Goal: Complete application form

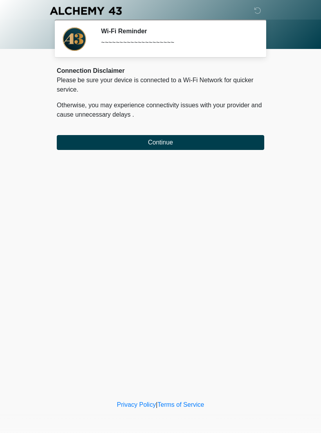
click at [84, 149] on button "Continue" at bounding box center [160, 142] width 207 height 15
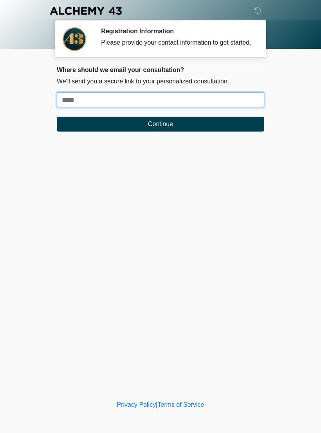
click at [75, 107] on input "Where should we email your treatment plan?" at bounding box center [160, 99] width 207 height 15
type input "**********"
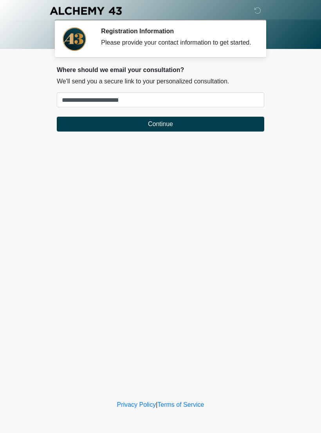
click at [79, 128] on button "Continue" at bounding box center [160, 124] width 207 height 15
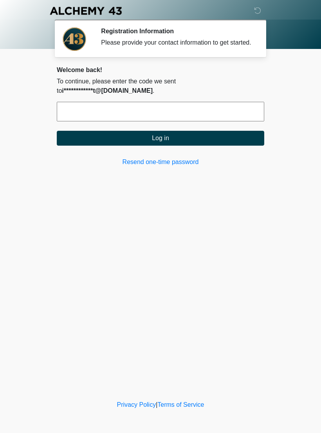
click at [206, 121] on input "text" at bounding box center [160, 112] width 207 height 20
type input "******"
click at [230, 146] on button "Log in" at bounding box center [160, 138] width 207 height 15
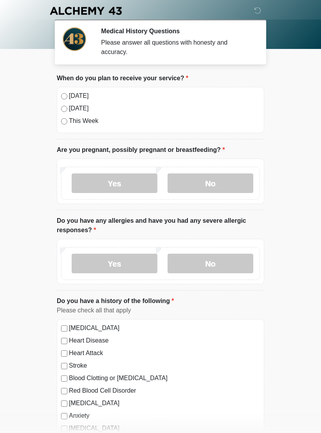
click at [214, 182] on label "No" at bounding box center [210, 183] width 86 height 20
click at [224, 265] on label "No" at bounding box center [210, 263] width 86 height 20
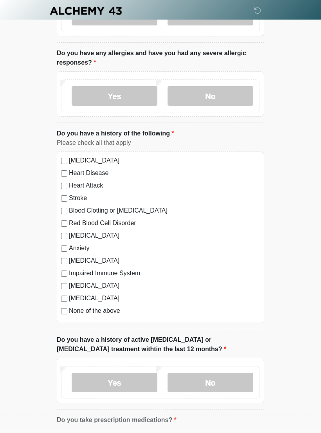
scroll to position [169, 0]
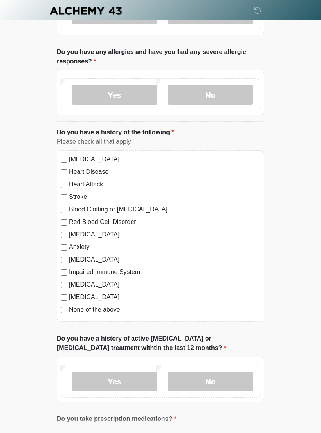
click at [65, 315] on div "[MEDICAL_DATA] Heart Disease Heart Attack Stroke Blood Clotting or [MEDICAL_DAT…" at bounding box center [160, 235] width 207 height 171
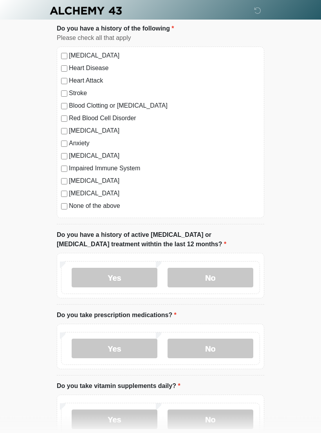
scroll to position [272, 0]
click at [233, 271] on label "No" at bounding box center [210, 278] width 86 height 20
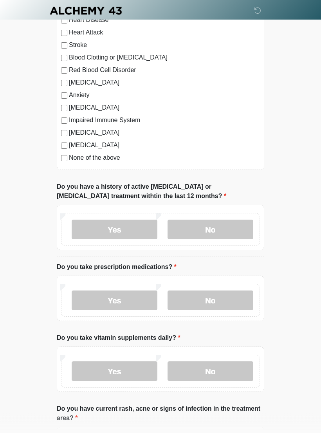
scroll to position [320, 0]
click at [97, 300] on label "Yes" at bounding box center [115, 300] width 86 height 20
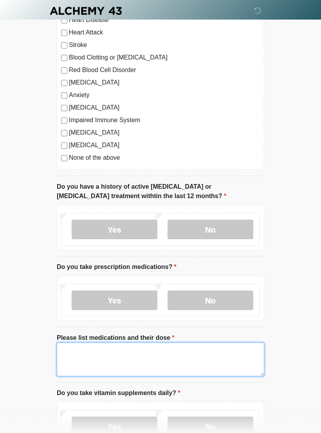
click at [80, 356] on textarea "Please list medications and their dose" at bounding box center [160, 359] width 207 height 34
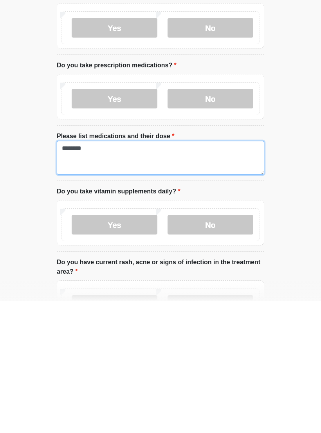
type textarea "*******"
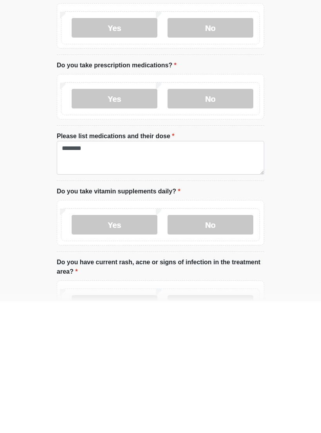
click at [229, 347] on label "No" at bounding box center [210, 357] width 86 height 20
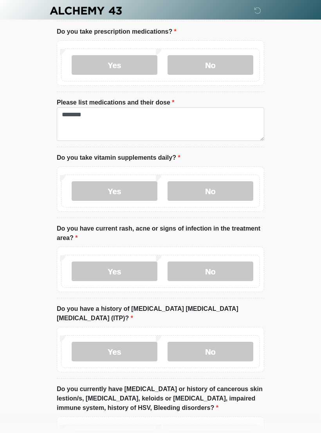
scroll to position [555, 0]
click at [228, 269] on label "No" at bounding box center [210, 271] width 86 height 20
click at [239, 341] on label "No" at bounding box center [210, 351] width 86 height 20
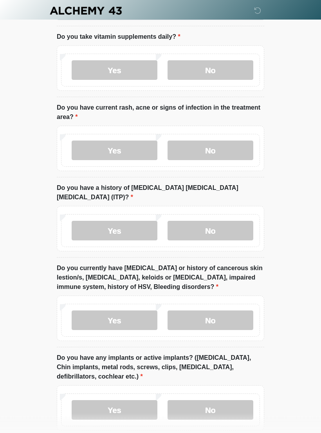
click at [236, 311] on label "No" at bounding box center [210, 321] width 86 height 20
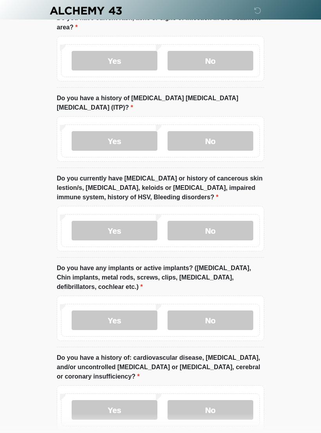
click at [231, 311] on label "No" at bounding box center [210, 321] width 86 height 20
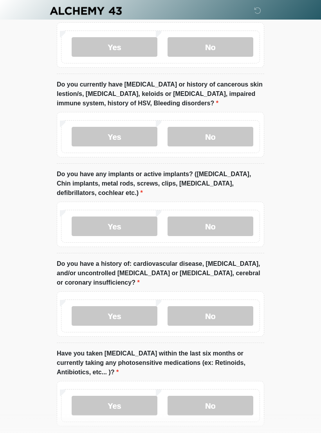
scroll to position [898, 0]
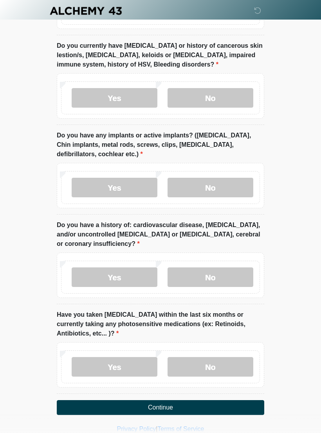
click at [228, 267] on label "No" at bounding box center [210, 277] width 86 height 20
click at [222, 357] on label "No" at bounding box center [210, 367] width 86 height 20
click at [218, 400] on button "Continue" at bounding box center [160, 407] width 207 height 15
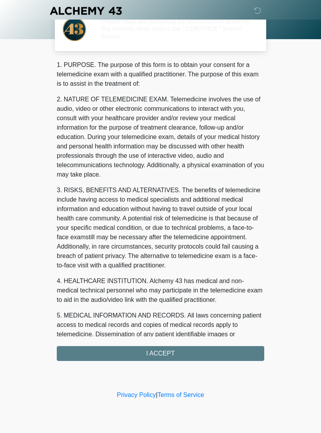
scroll to position [0, 0]
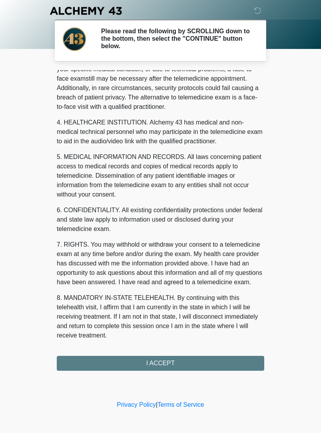
click at [209, 365] on button "I ACCEPT" at bounding box center [160, 363] width 207 height 15
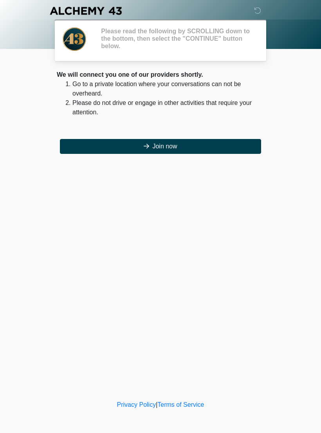
click at [225, 365] on div "‎ ‎ ‎ ‎ Please read the following by SCROLLING down to the bottom, then select …" at bounding box center [160, 199] width 235 height 383
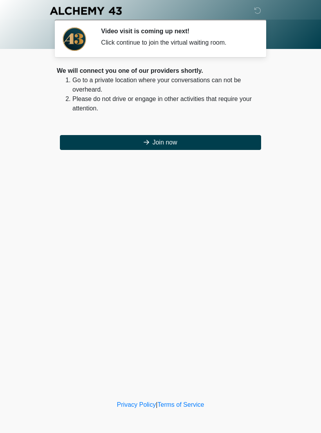
click at [222, 142] on button "Join now" at bounding box center [160, 142] width 201 height 15
